Goal: Find specific page/section

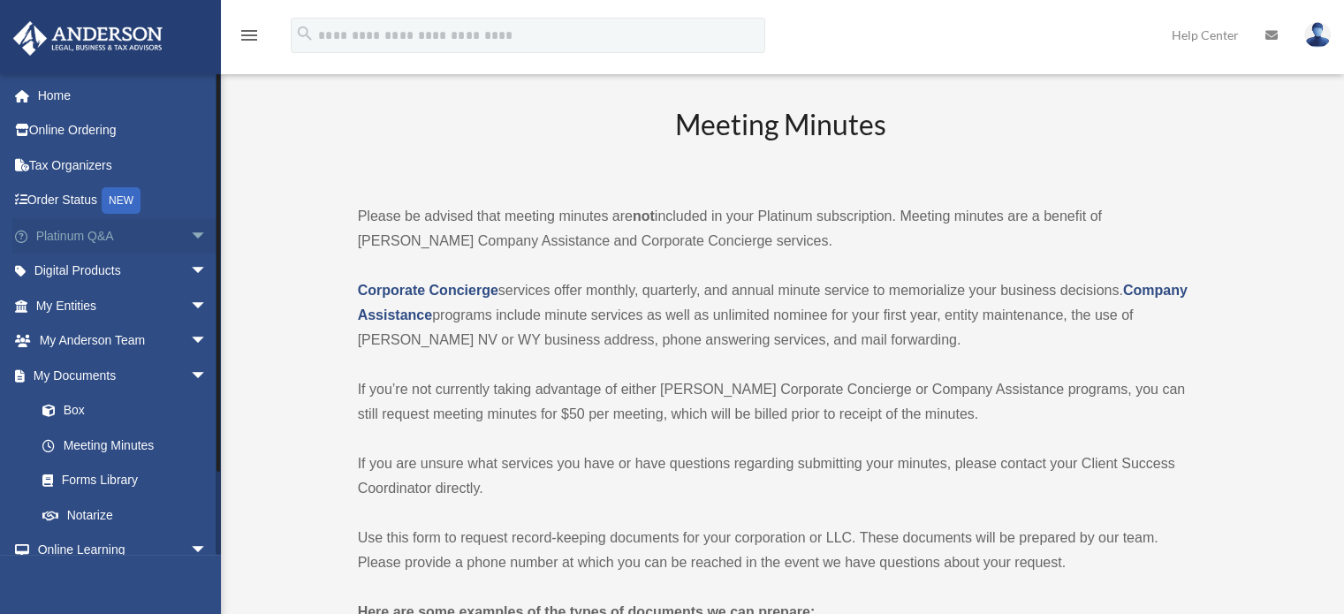
click at [190, 234] on span "arrow_drop_down" at bounding box center [207, 236] width 35 height 36
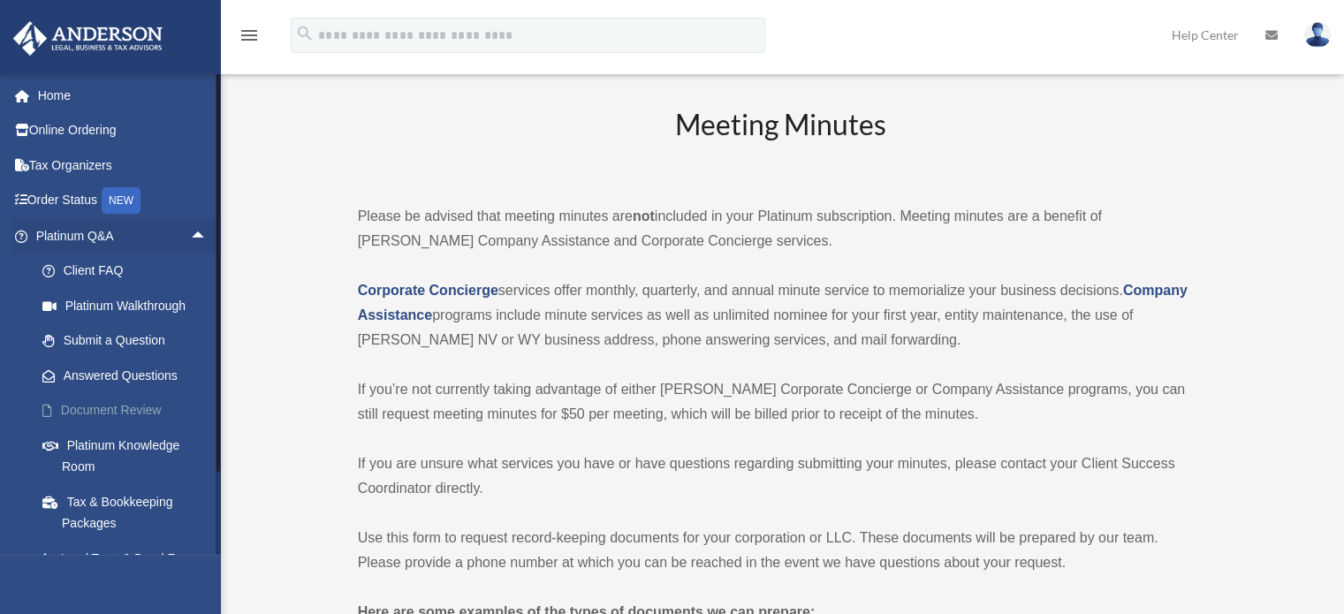
click at [152, 403] on link "Document Review" at bounding box center [129, 410] width 209 height 35
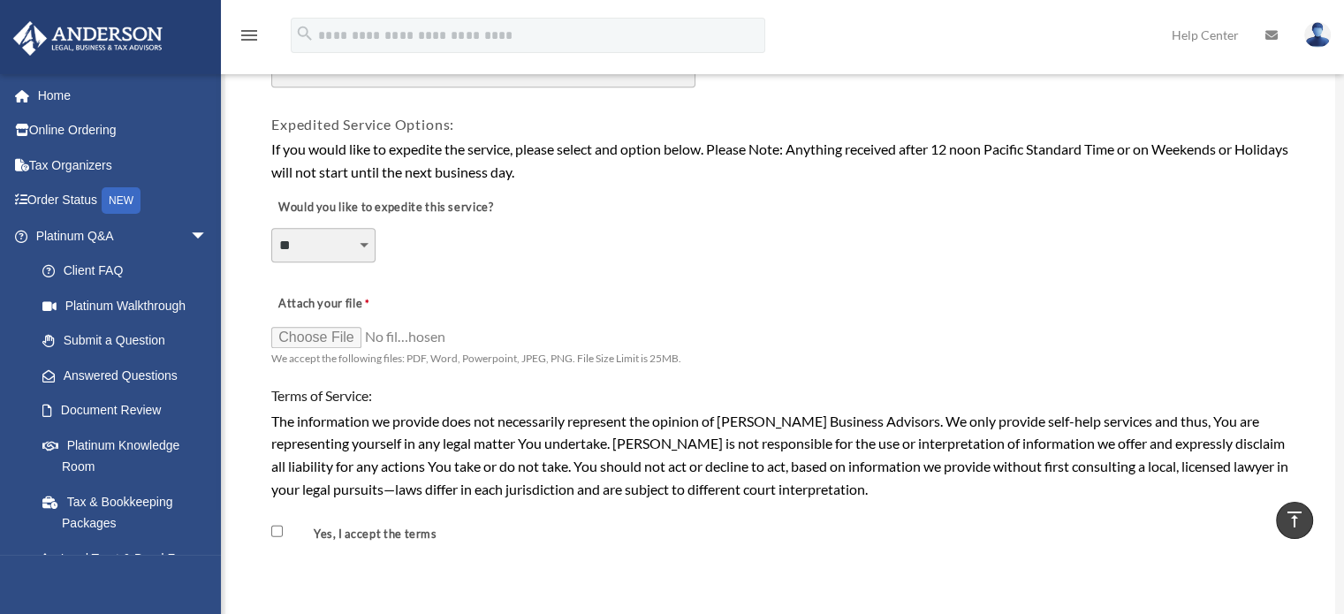
scroll to position [1325, 0]
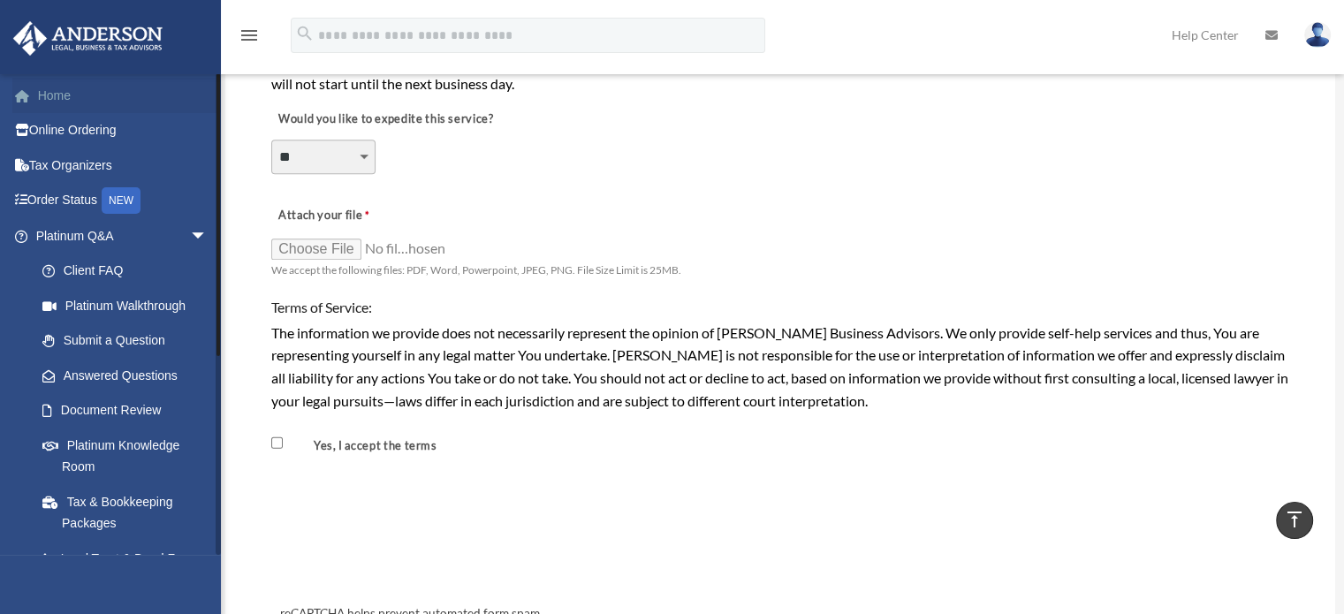
click at [110, 104] on link "Home" at bounding box center [123, 95] width 222 height 35
